Goal: Check status: Check status

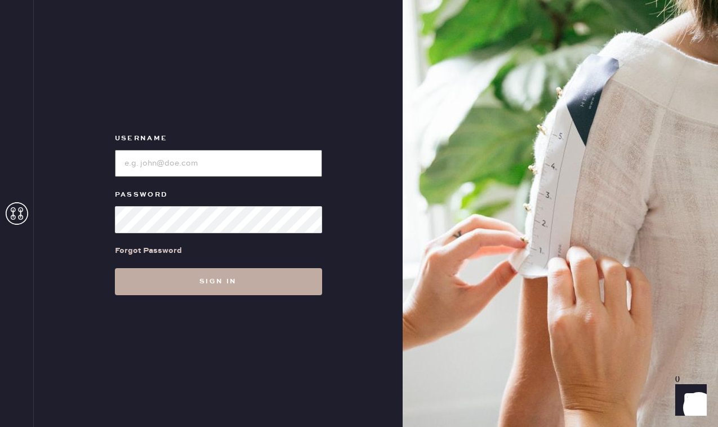
type input "reformationbeverlyhills"
click at [233, 282] on button "Sign in" at bounding box center [218, 281] width 207 height 27
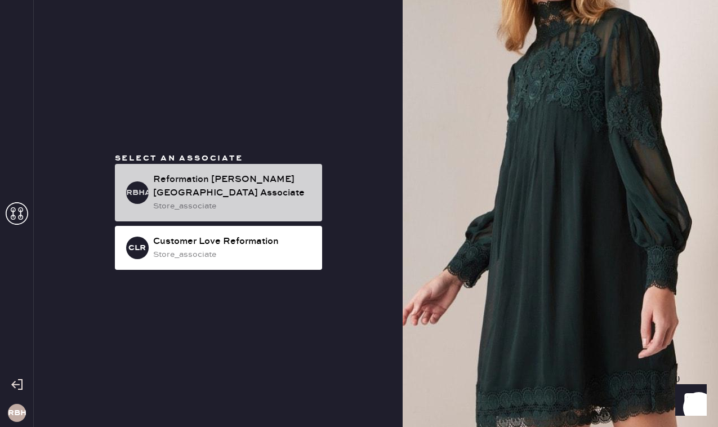
click at [217, 200] on div "store_associate" at bounding box center [233, 206] width 160 height 12
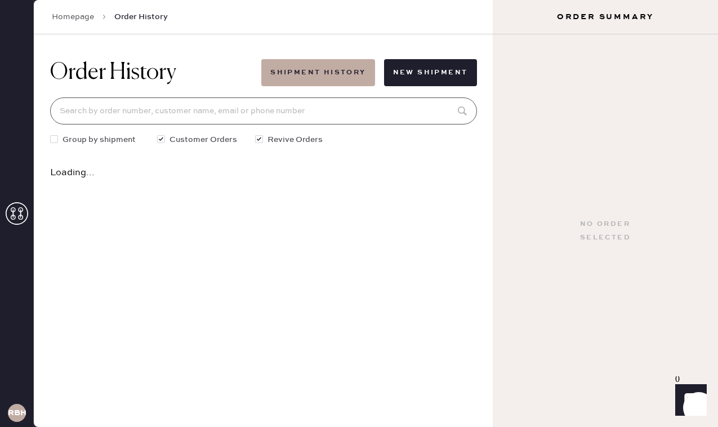
click at [168, 112] on input at bounding box center [263, 110] width 427 height 27
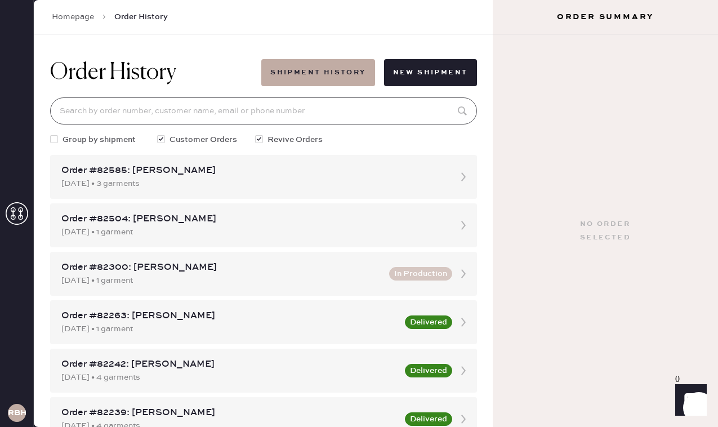
paste input "884298985996"
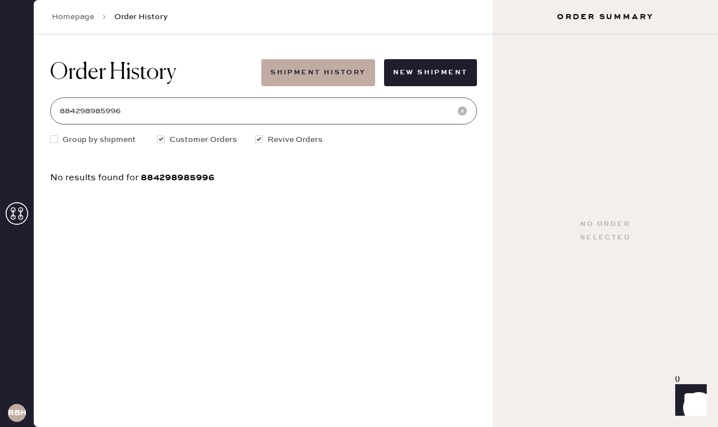
drag, startPoint x: 144, startPoint y: 114, endPoint x: 44, endPoint y: 112, distance: 99.2
click at [44, 112] on div "Order History Shipment History New Shipment 884298985996 Group by shipment Cust…" at bounding box center [263, 120] width 445 height 173
paste input "[EMAIL_ADDRESS][DOMAIN_NAME]"
drag, startPoint x: 170, startPoint y: 113, endPoint x: 56, endPoint y: 110, distance: 113.8
click at [56, 110] on input "[EMAIL_ADDRESS][DOMAIN_NAME]" at bounding box center [263, 110] width 427 height 27
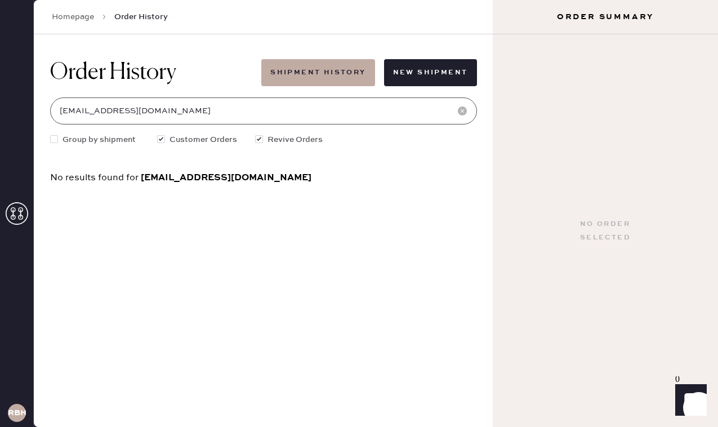
paste input "[PERSON_NAME]"
type input "[PERSON_NAME]"
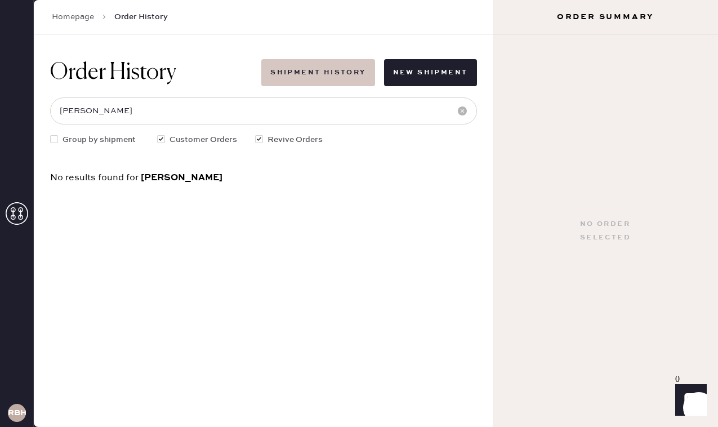
click at [354, 71] on button "Shipment History" at bounding box center [317, 72] width 113 height 27
